Goal: Task Accomplishment & Management: Use online tool/utility

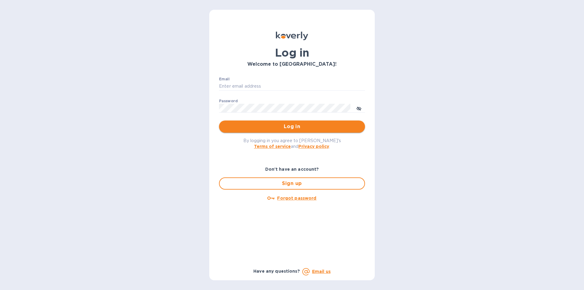
type input "[PERSON_NAME][EMAIL_ADDRESS][DOMAIN_NAME]"
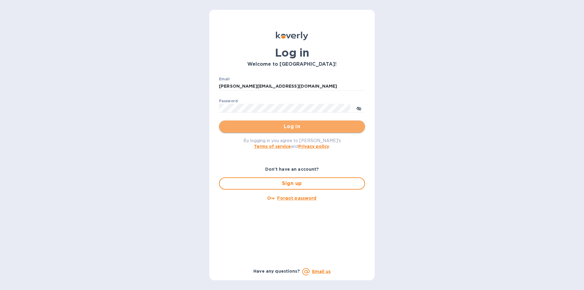
click at [268, 129] on span "Log in" at bounding box center [292, 126] width 136 height 7
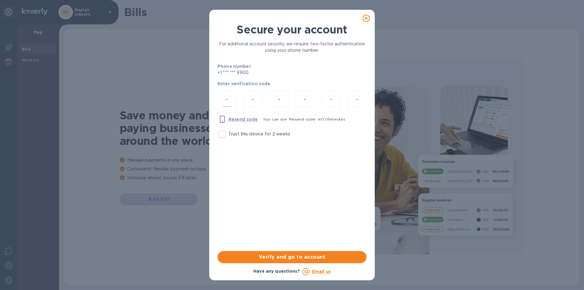
click at [232, 101] on div at bounding box center [227, 101] width 19 height 22
type input "2"
type input "5"
type input "3"
type input "5"
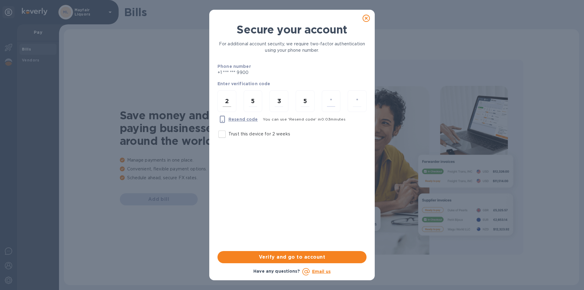
type input "1"
type input "2"
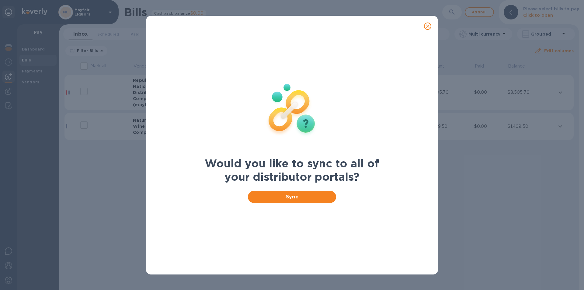
drag, startPoint x: 436, startPoint y: 27, endPoint x: 423, endPoint y: 25, distance: 12.3
click at [426, 25] on div at bounding box center [292, 26] width 292 height 21
click at [432, 27] on button "close" at bounding box center [428, 26] width 15 height 15
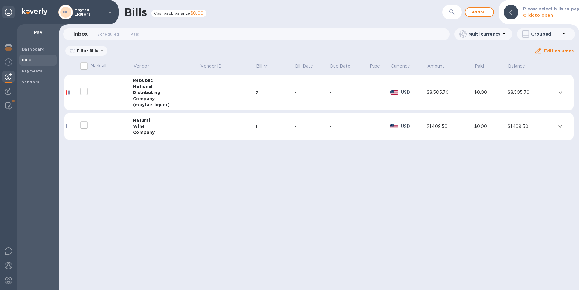
click at [570, 124] on td at bounding box center [564, 126] width 19 height 27
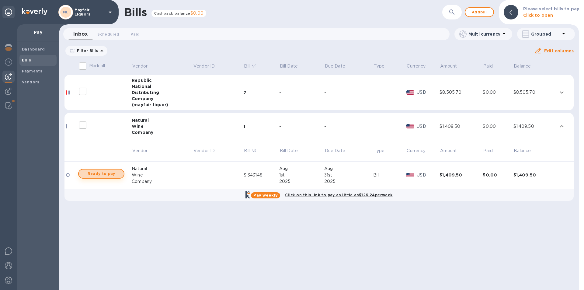
click at [105, 171] on span "Ready to pay" at bounding box center [101, 173] width 35 height 7
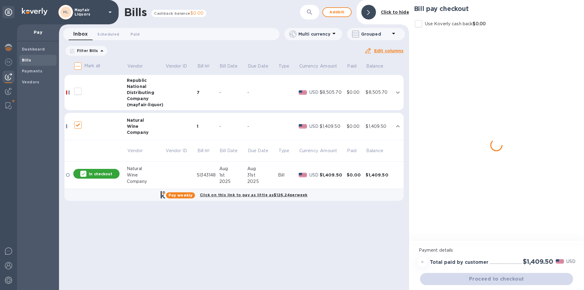
checkbox input "true"
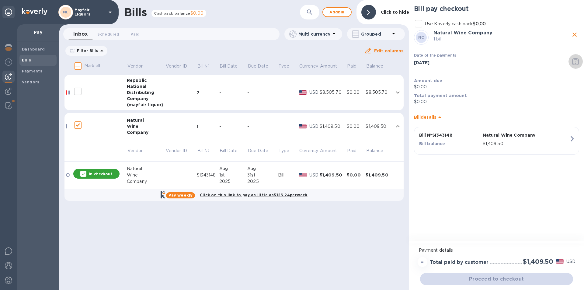
click at [579, 62] on icon "button" at bounding box center [575, 61] width 7 height 7
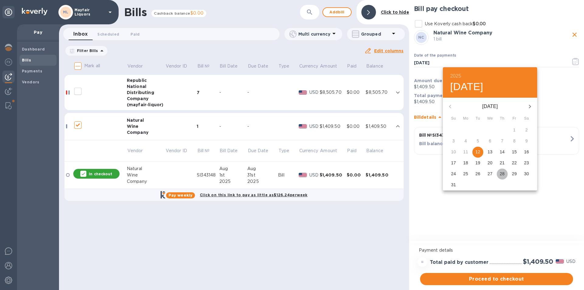
click at [501, 173] on p "28" at bounding box center [502, 174] width 5 height 6
type input "08/28/2025"
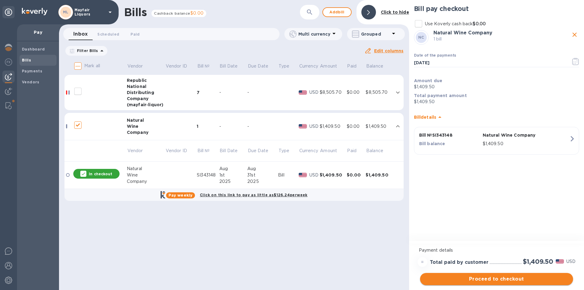
click at [479, 282] on span "Proceed to checkout" at bounding box center [496, 278] width 143 height 7
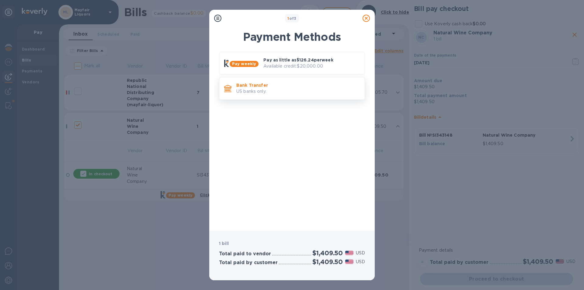
click at [262, 82] on p "Bank Transfer" at bounding box center [298, 85] width 124 height 6
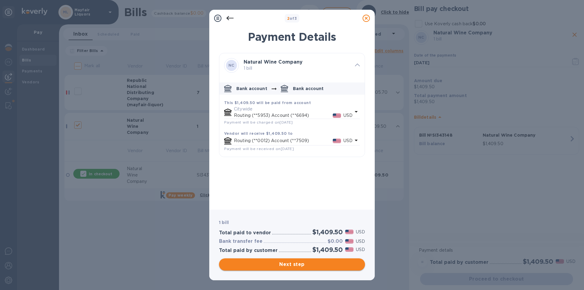
click at [302, 261] on span "Next step" at bounding box center [292, 264] width 136 height 7
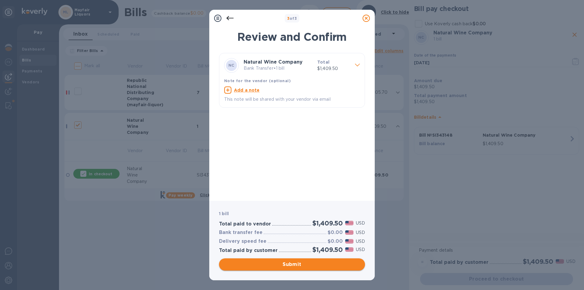
click at [304, 264] on span "Submit" at bounding box center [292, 264] width 136 height 7
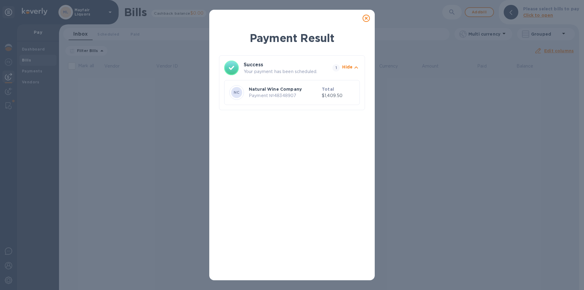
click at [366, 18] on icon at bounding box center [366, 18] width 7 height 7
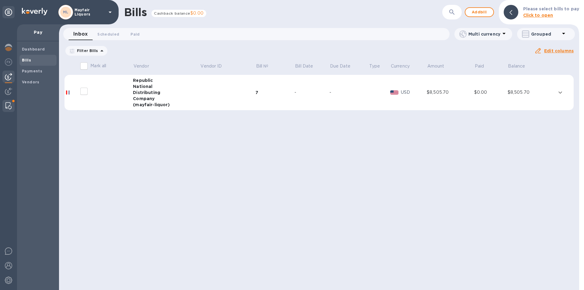
click at [11, 105] on img at bounding box center [8, 105] width 6 height 7
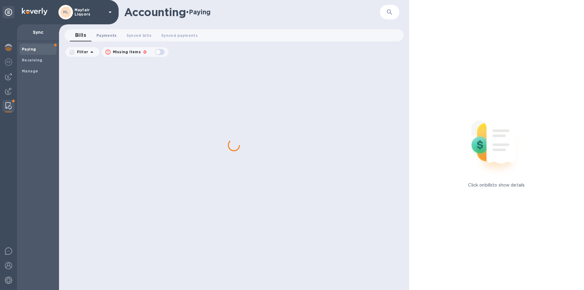
click at [105, 38] on span "Payments 0" at bounding box center [106, 35] width 20 height 6
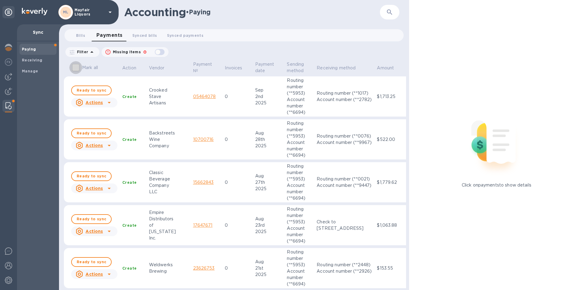
click at [74, 69] on input "Mark all" at bounding box center [75, 67] width 13 height 13
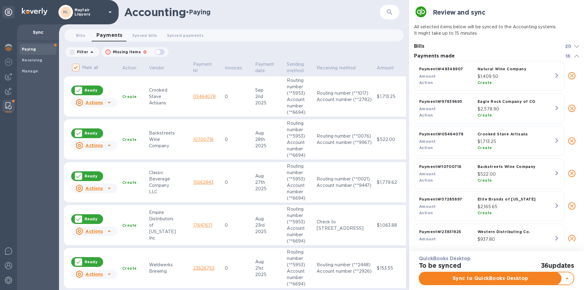
scroll to position [178, 166]
click at [486, 278] on span "Sync to QuickBooks Desktop" at bounding box center [491, 278] width 132 height 7
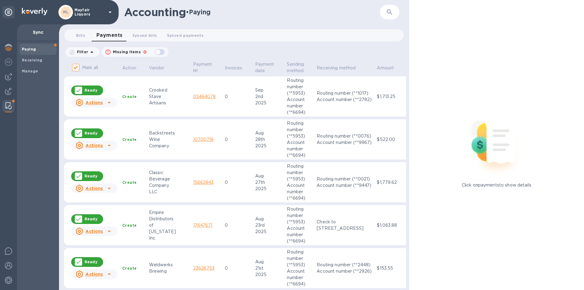
checkbox input "false"
